Goal: Task Accomplishment & Management: Use online tool/utility

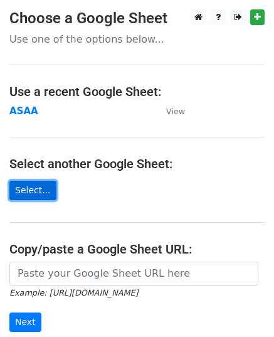
click at [39, 187] on link "Select..." at bounding box center [32, 190] width 47 height 19
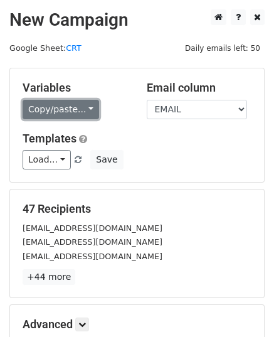
click at [83, 107] on link "Copy/paste..." at bounding box center [61, 109] width 76 height 19
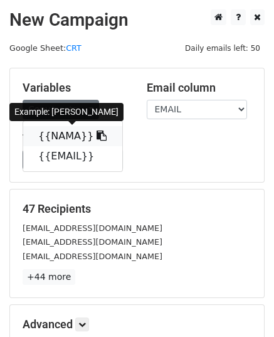
click at [97, 137] on icon at bounding box center [102, 135] width 10 height 10
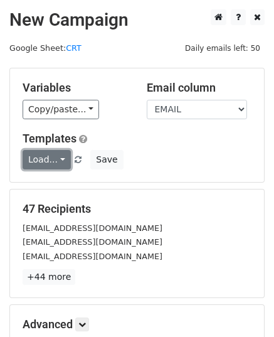
click at [56, 161] on link "Load..." at bounding box center [47, 159] width 48 height 19
click at [69, 188] on h6 "No templates saved" at bounding box center [81, 188] width 117 height 21
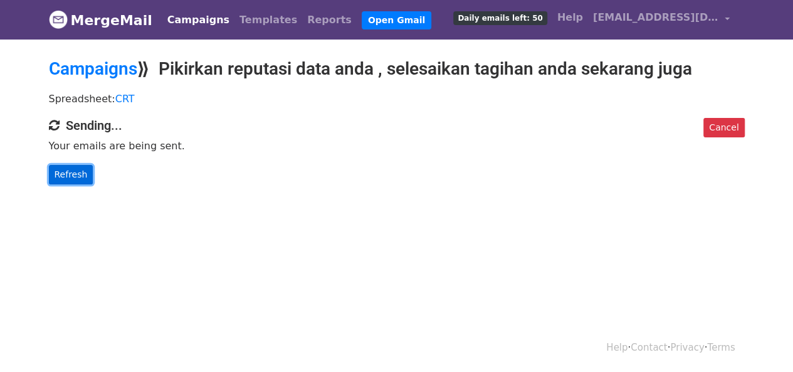
click at [68, 180] on link "Refresh" at bounding box center [71, 174] width 45 height 19
